Goal: Information Seeking & Learning: Compare options

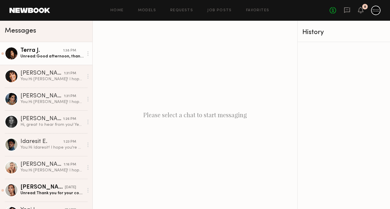
click at [41, 50] on div "Terra J." at bounding box center [41, 51] width 43 height 6
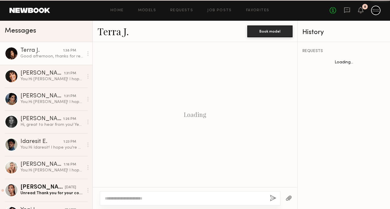
scroll to position [223, 0]
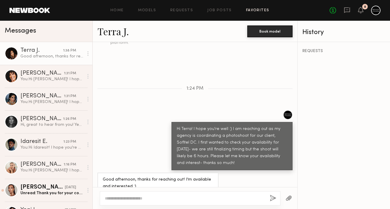
click at [260, 9] on link "Favorites" at bounding box center [257, 11] width 23 height 4
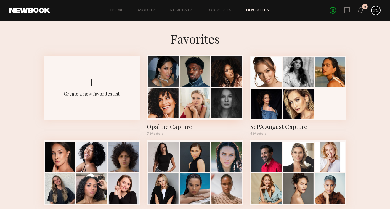
click at [189, 84] on div at bounding box center [195, 71] width 31 height 31
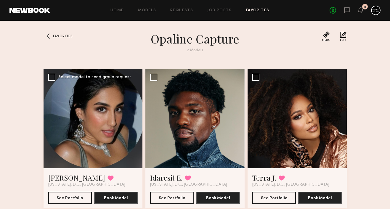
scroll to position [28, 0]
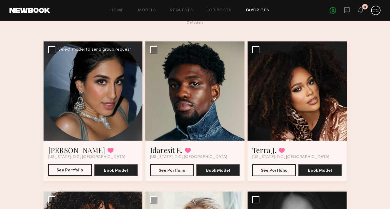
click at [78, 167] on button "See Portfolio" at bounding box center [70, 170] width 44 height 12
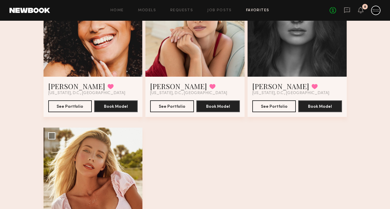
scroll to position [247, 0]
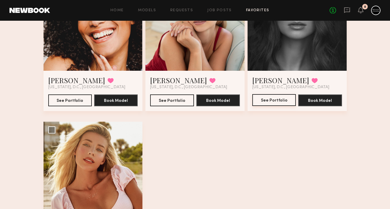
click at [281, 100] on button "See Portfolio" at bounding box center [274, 100] width 44 height 12
click at [170, 99] on button "See Portfolio" at bounding box center [172, 100] width 44 height 12
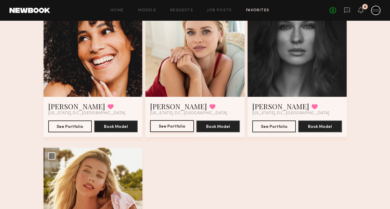
scroll to position [214, 0]
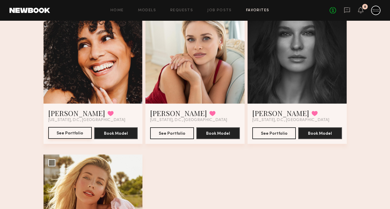
click at [76, 130] on button "See Portfolio" at bounding box center [70, 133] width 44 height 12
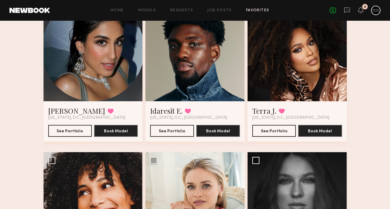
scroll to position [33, 0]
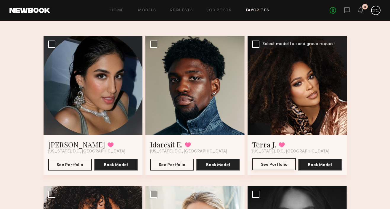
click at [272, 166] on button "See Portfolio" at bounding box center [274, 164] width 44 height 12
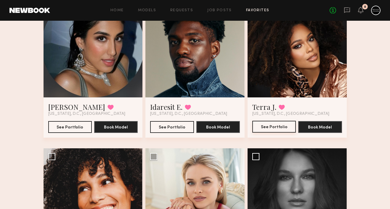
scroll to position [319, 0]
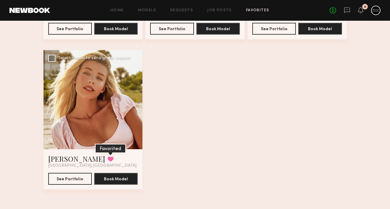
click at [107, 158] on button at bounding box center [110, 158] width 6 height 5
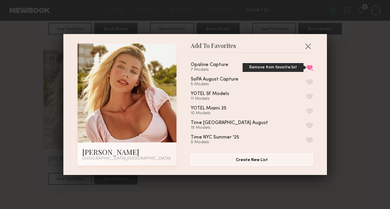
click at [310, 65] on button "Remove from favorite list" at bounding box center [309, 67] width 6 height 5
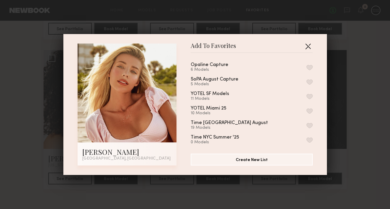
click at [308, 46] on button "button" at bounding box center [307, 45] width 9 height 9
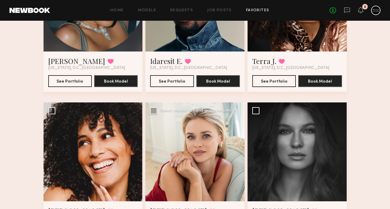
scroll to position [20, 0]
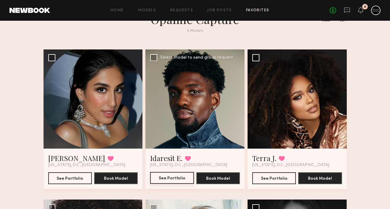
click at [177, 177] on button "See Portfolio" at bounding box center [172, 178] width 44 height 12
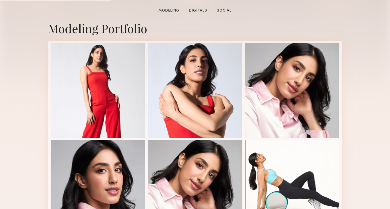
scroll to position [147, 0]
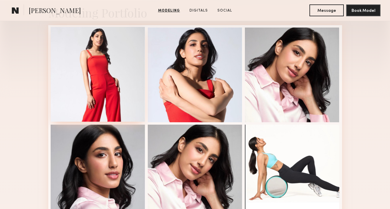
click at [126, 92] on div at bounding box center [98, 74] width 95 height 95
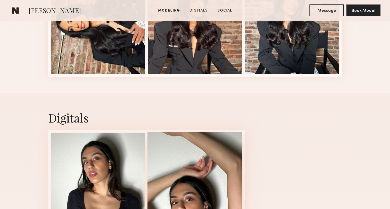
scroll to position [255, 0]
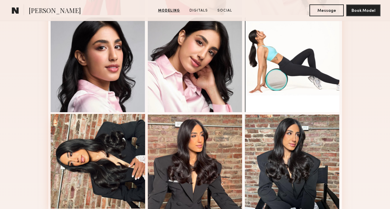
click at [131, 142] on div at bounding box center [98, 161] width 95 height 95
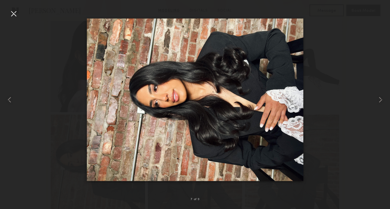
click at [14, 14] on div at bounding box center [13, 13] width 9 height 9
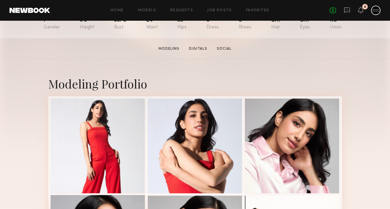
scroll to position [107, 0]
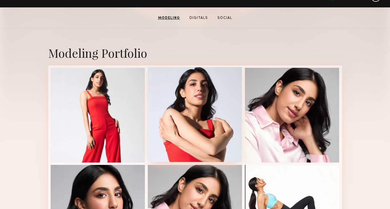
click at [194, 107] on div at bounding box center [195, 114] width 95 height 95
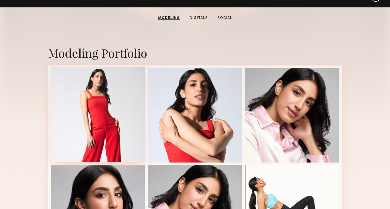
click at [106, 115] on div at bounding box center [98, 114] width 95 height 95
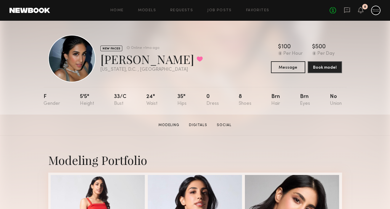
scroll to position [185, 0]
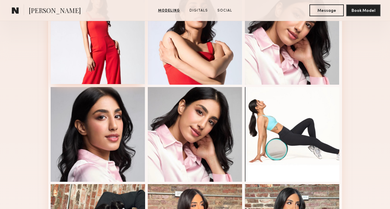
click at [120, 51] on div at bounding box center [98, 36] width 95 height 95
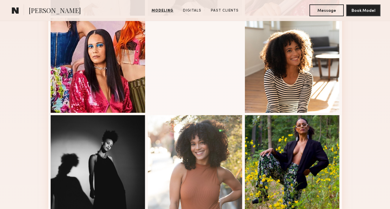
scroll to position [445, 0]
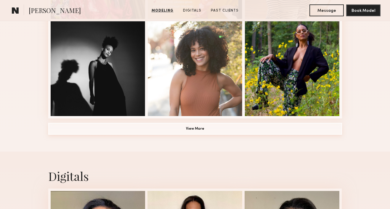
click at [162, 131] on button "View More" at bounding box center [195, 129] width 294 height 12
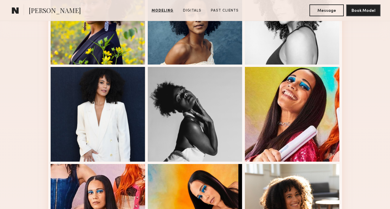
scroll to position [150, 0]
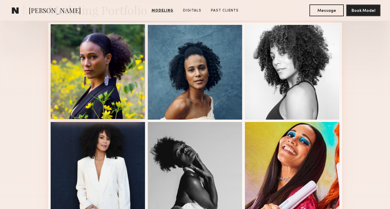
click at [118, 92] on div at bounding box center [98, 71] width 95 height 95
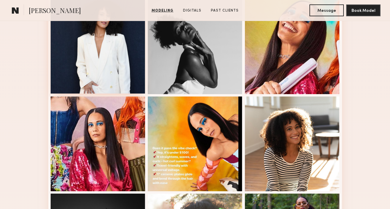
scroll to position [267, 0]
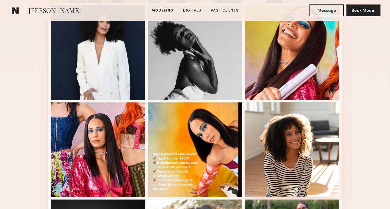
click at [267, 172] on div at bounding box center [292, 149] width 95 height 95
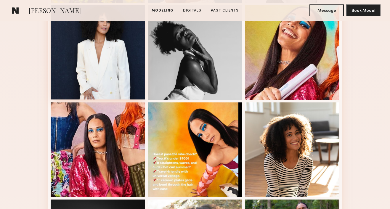
click at [114, 78] on div at bounding box center [98, 52] width 95 height 95
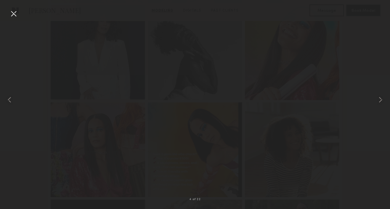
click at [114, 78] on div at bounding box center [98, 52] width 95 height 95
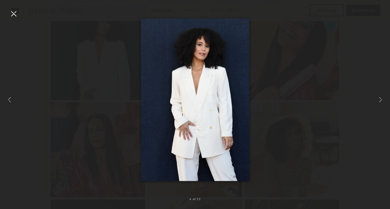
click at [12, 10] on div at bounding box center [13, 13] width 9 height 9
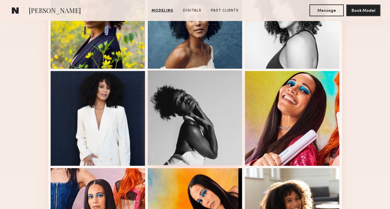
scroll to position [159, 0]
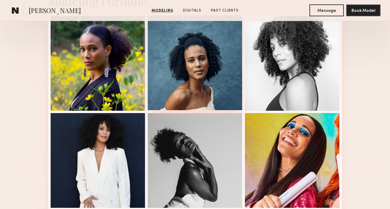
click at [190, 65] on div at bounding box center [195, 62] width 95 height 95
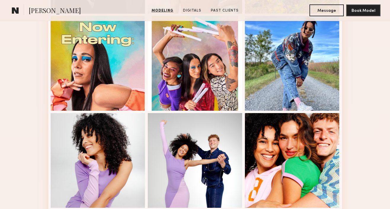
scroll to position [653, 0]
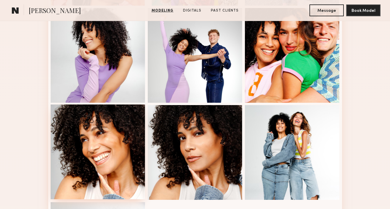
click at [99, 163] on div at bounding box center [98, 152] width 95 height 95
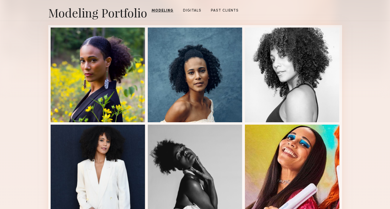
scroll to position [114, 0]
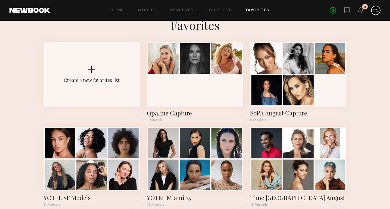
scroll to position [14, 0]
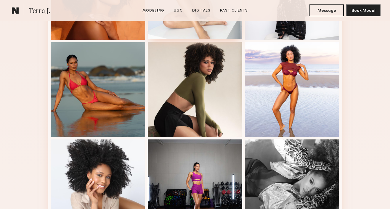
scroll to position [410, 0]
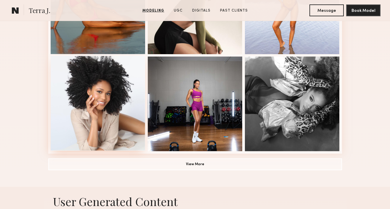
click at [130, 118] on div at bounding box center [98, 103] width 95 height 95
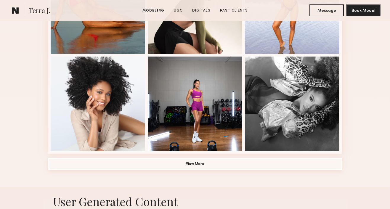
click at [184, 167] on button "View More" at bounding box center [195, 164] width 294 height 12
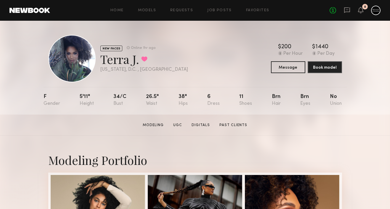
scroll to position [101, 0]
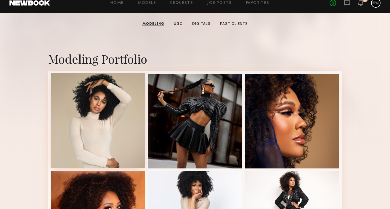
click at [126, 131] on div at bounding box center [98, 120] width 95 height 95
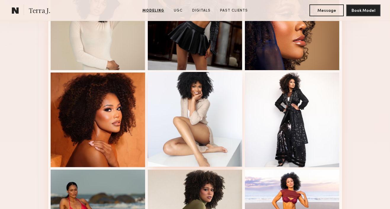
scroll to position [314, 0]
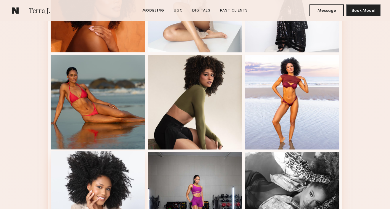
click at [108, 196] on div at bounding box center [98, 198] width 95 height 95
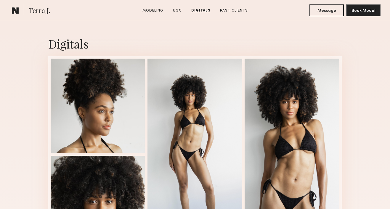
scroll to position [1206, 0]
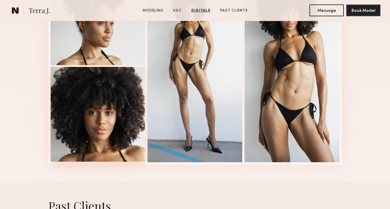
click at [120, 145] on div at bounding box center [98, 114] width 95 height 95
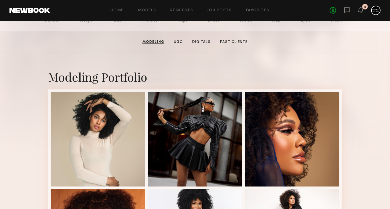
scroll to position [189, 0]
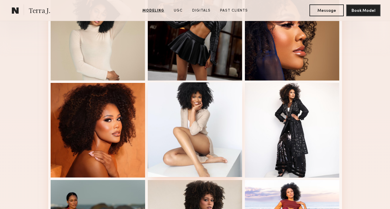
click at [190, 122] on div at bounding box center [195, 129] width 95 height 95
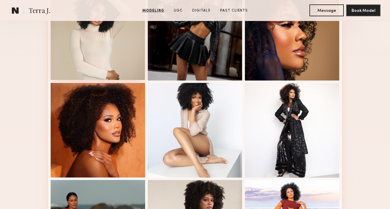
click at [115, 53] on div at bounding box center [98, 32] width 95 height 95
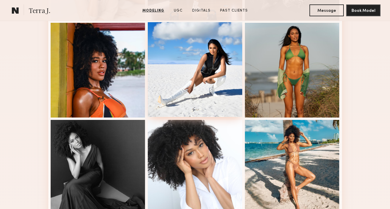
scroll to position [618, 0]
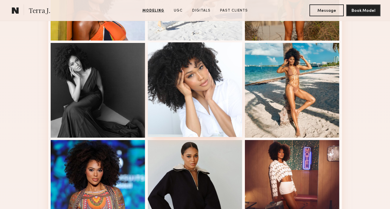
click at [207, 105] on div at bounding box center [195, 89] width 95 height 95
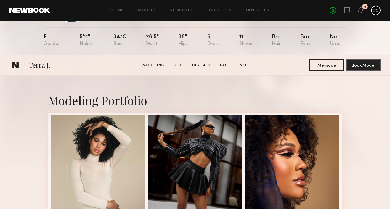
scroll to position [41, 0]
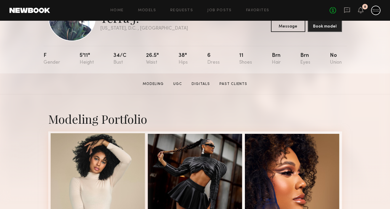
click at [102, 171] on div at bounding box center [98, 180] width 95 height 95
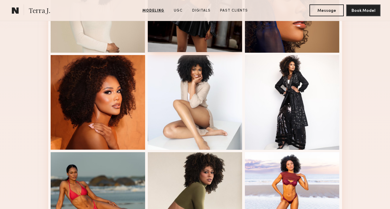
scroll to position [217, 0]
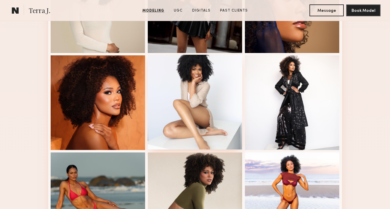
click at [195, 115] on div at bounding box center [195, 102] width 95 height 95
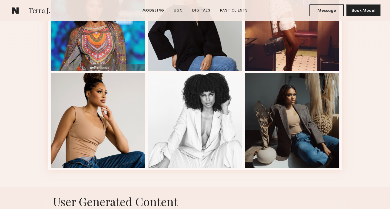
scroll to position [780, 0]
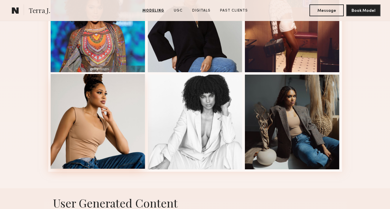
click at [108, 143] on div at bounding box center [98, 121] width 95 height 95
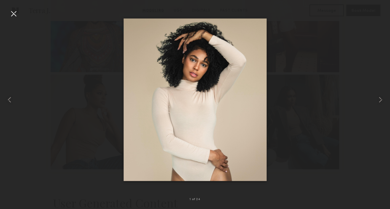
click at [14, 13] on div at bounding box center [13, 13] width 9 height 9
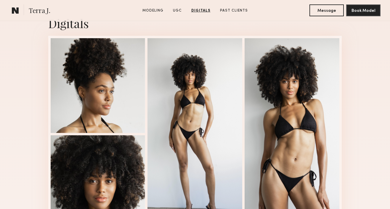
scroll to position [1138, 0]
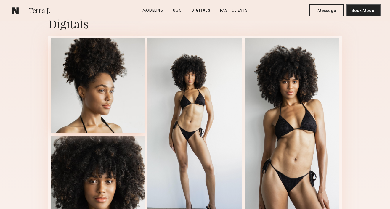
click at [106, 87] on div at bounding box center [98, 85] width 95 height 95
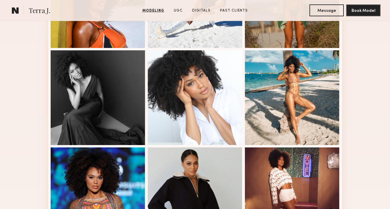
scroll to position [553, 0]
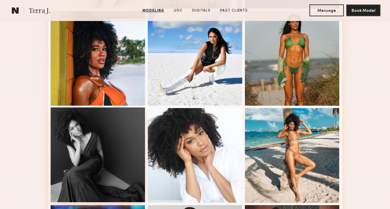
click at [117, 144] on div at bounding box center [98, 154] width 95 height 95
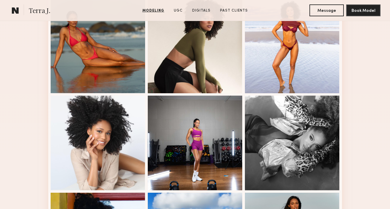
scroll to position [338, 0]
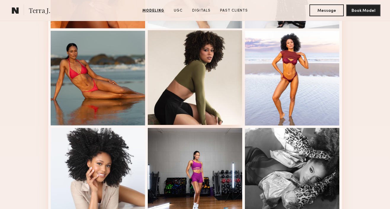
click at [183, 82] on div at bounding box center [195, 77] width 95 height 95
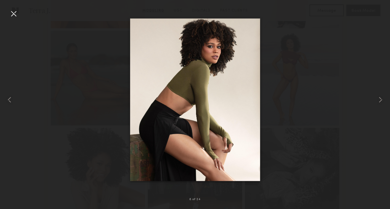
click at [14, 14] on div at bounding box center [13, 13] width 9 height 9
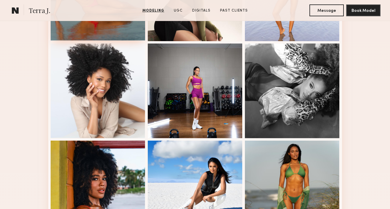
scroll to position [497, 0]
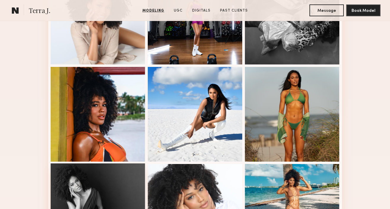
click at [98, 185] on div at bounding box center [98, 210] width 95 height 95
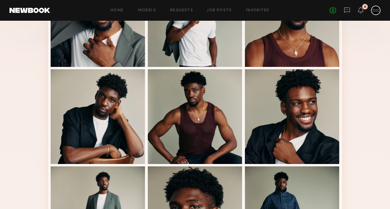
scroll to position [103, 0]
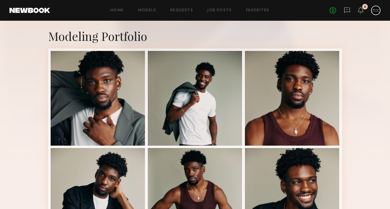
click at [188, 113] on div at bounding box center [195, 98] width 95 height 95
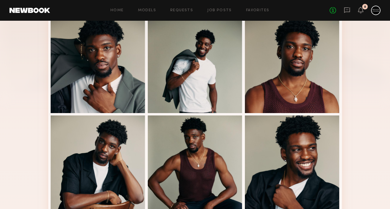
scroll to position [137, 0]
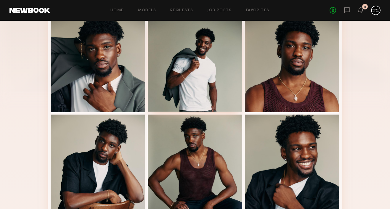
click at [190, 74] on div at bounding box center [195, 64] width 95 height 95
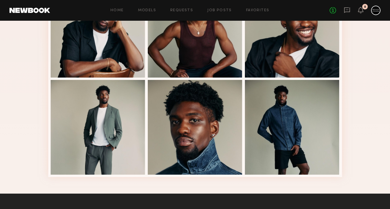
scroll to position [271, 0]
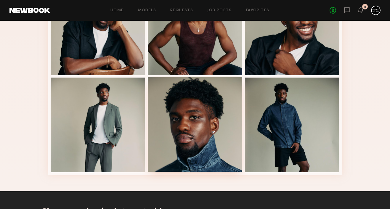
click at [229, 161] on div at bounding box center [195, 124] width 95 height 95
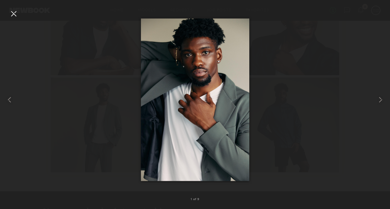
click at [299, 143] on div at bounding box center [195, 99] width 390 height 181
